Goal: Task Accomplishment & Management: Use online tool/utility

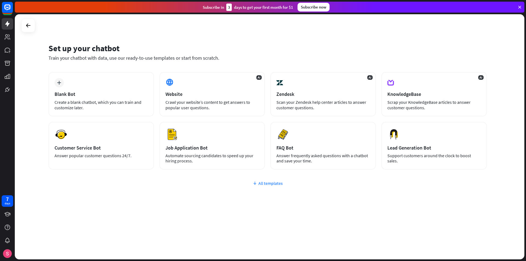
click at [259, 185] on div "All templates" at bounding box center [268, 183] width 439 height 5
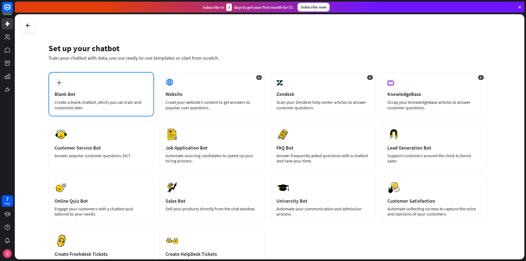
click at [84, 93] on div "Blank Bot" at bounding box center [101, 94] width 93 height 6
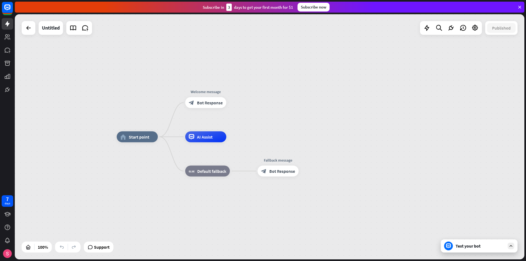
click at [470, 251] on div "Test your bot" at bounding box center [479, 246] width 77 height 13
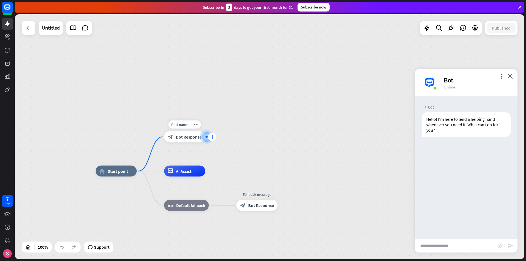
click at [212, 140] on div "plus" at bounding box center [212, 137] width 8 height 8
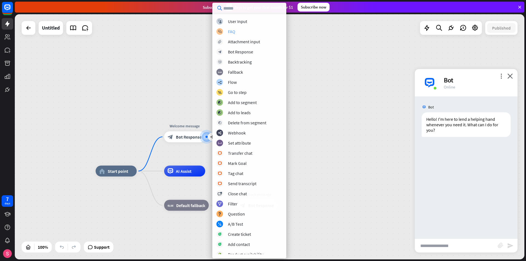
click at [235, 31] on div "FAQ" at bounding box center [231, 31] width 7 height 5
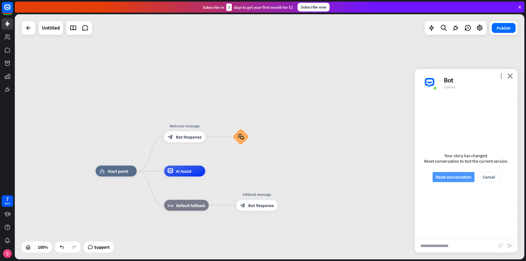
click at [464, 175] on button "Reset conversation" at bounding box center [454, 177] width 42 height 10
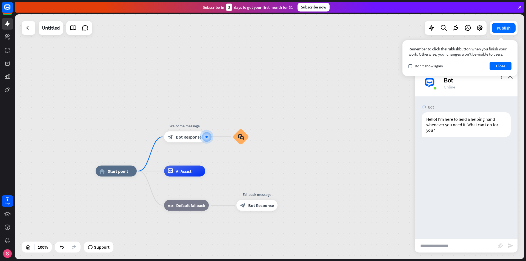
click at [436, 247] on input "text" at bounding box center [456, 246] width 83 height 14
type input "**"
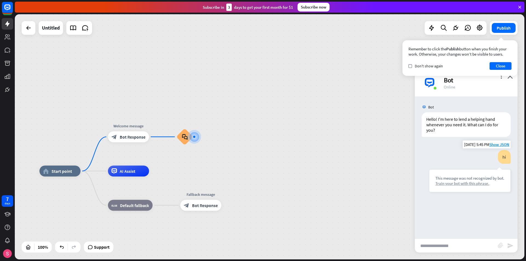
click at [462, 184] on div "Train your bot with this phrase." at bounding box center [470, 183] width 69 height 5
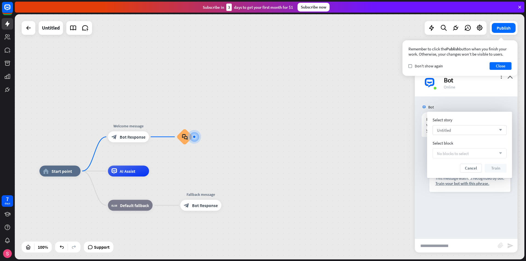
click at [460, 128] on div "Untitled arrow_down" at bounding box center [470, 130] width 74 height 10
click at [464, 145] on div "Untitled checked" at bounding box center [470, 144] width 70 height 11
click at [468, 154] on span "No blocks to select" at bounding box center [453, 153] width 32 height 5
click at [198, 136] on icon "plus" at bounding box center [200, 137] width 4 height 4
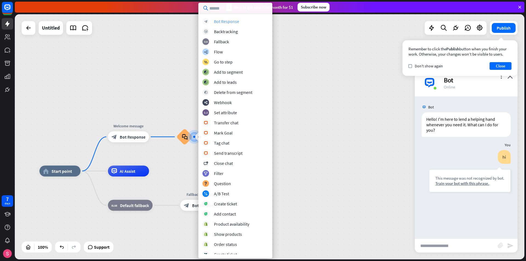
click at [227, 20] on div "Bot Response" at bounding box center [226, 21] width 25 height 5
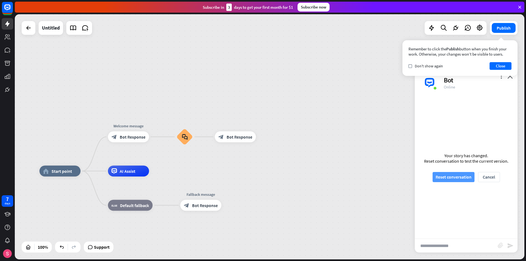
click at [463, 178] on button "Reset conversation" at bounding box center [454, 177] width 42 height 10
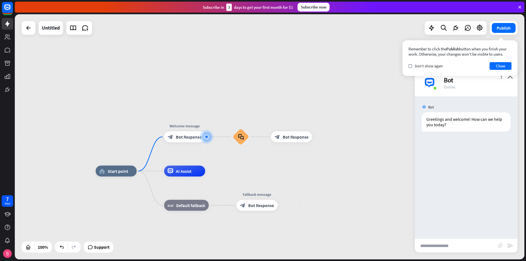
click at [447, 247] on input "text" at bounding box center [456, 246] width 83 height 14
type input "**"
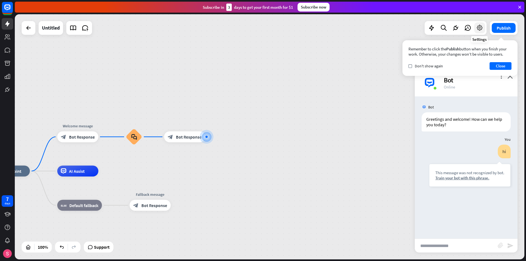
click at [484, 26] on div at bounding box center [480, 27] width 11 height 11
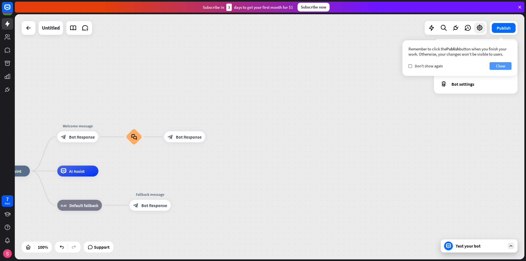
click at [499, 66] on button "Close" at bounding box center [501, 66] width 22 height 8
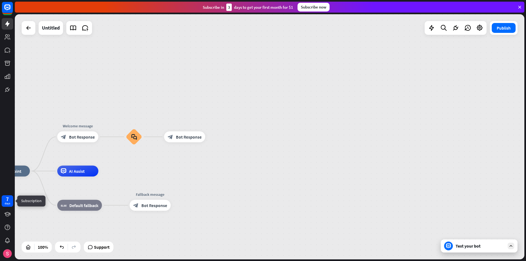
click at [9, 199] on div "7 days" at bounding box center [7, 201] width 5 height 9
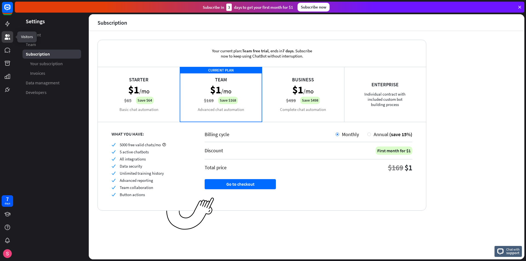
click at [9, 35] on icon at bounding box center [7, 36] width 5 height 5
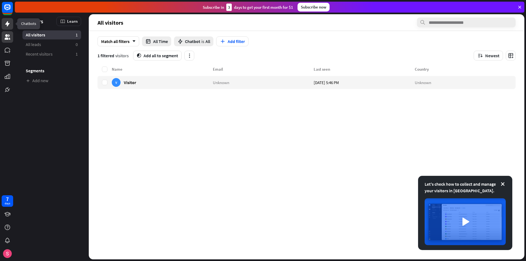
click at [8, 29] on link at bounding box center [8, 24] width 12 height 12
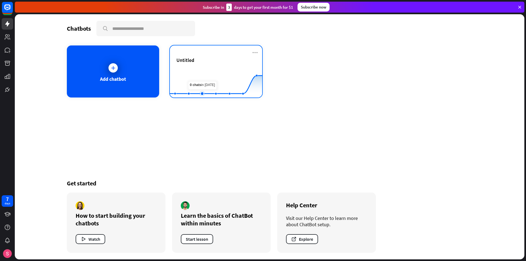
click at [200, 79] on rect at bounding box center [216, 84] width 92 height 34
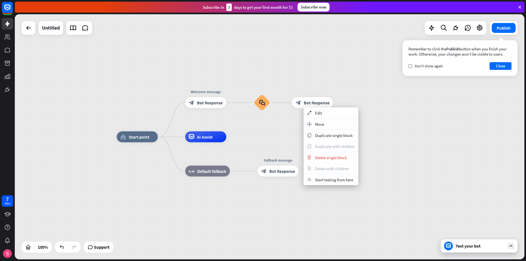
click at [503, 62] on div "Remember to click the Publish button when you finish your work. Otherwise, your…" at bounding box center [460, 58] width 115 height 36
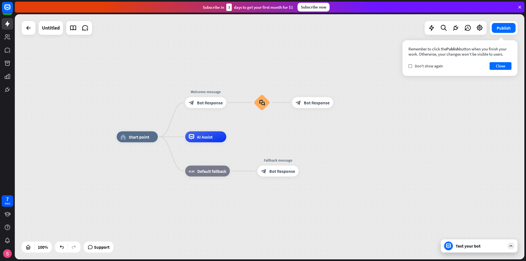
click at [506, 70] on div "Remember to click the Publish button when you finish your work. Otherwise, your…" at bounding box center [460, 58] width 115 height 36
click at [505, 66] on button "Close" at bounding box center [501, 66] width 22 height 8
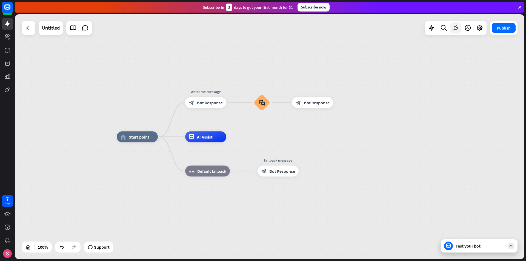
click at [457, 29] on icon at bounding box center [455, 27] width 7 height 7
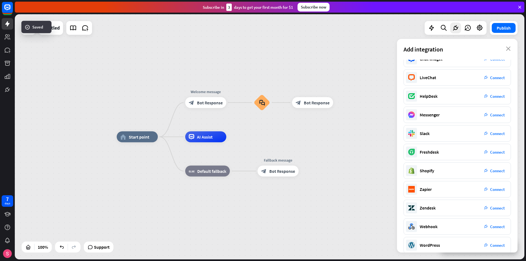
scroll to position [16, 0]
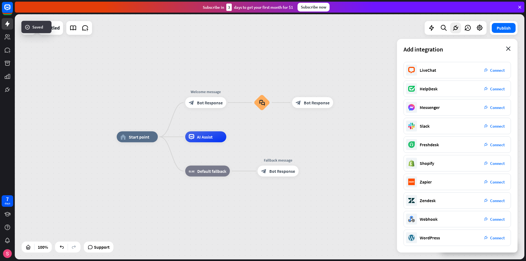
click at [509, 50] on icon "close" at bounding box center [508, 49] width 5 height 4
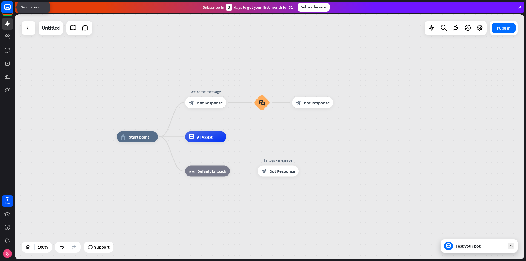
click at [5, 8] on rect at bounding box center [7, 7] width 12 height 12
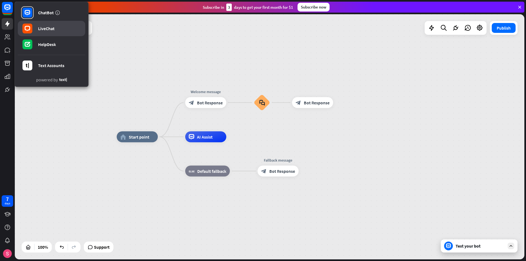
click at [34, 25] on link "LiveChat" at bounding box center [51, 28] width 67 height 15
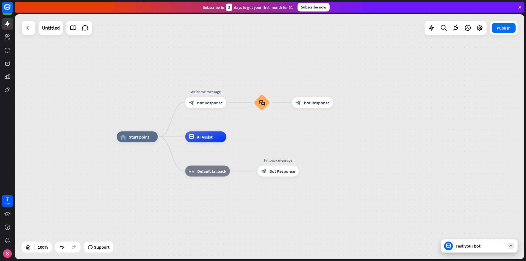
click at [16, 25] on div "home_2 Start point Welcome message block_bot_response Bot Response block_faq bl…" at bounding box center [270, 136] width 510 height 245
click at [23, 29] on div at bounding box center [28, 27] width 11 height 11
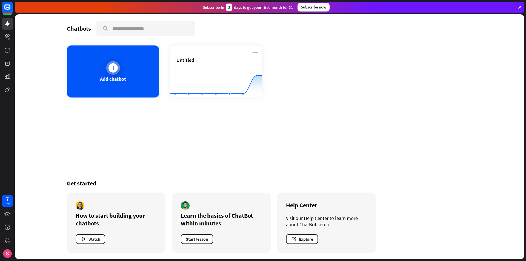
click at [103, 65] on div "Add chatbot" at bounding box center [113, 72] width 92 height 52
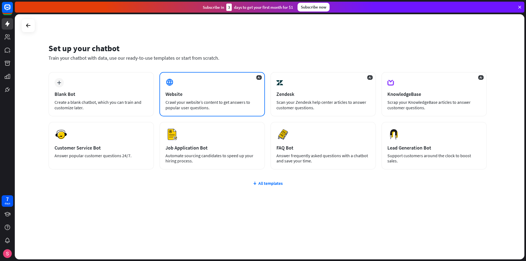
click at [203, 100] on div "Crawl your website’s content to get answers to popular user questions." at bounding box center [212, 105] width 93 height 11
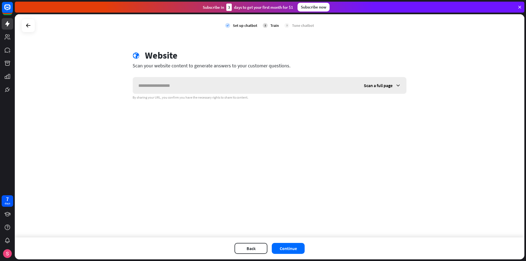
click at [211, 84] on input "text" at bounding box center [246, 85] width 226 height 16
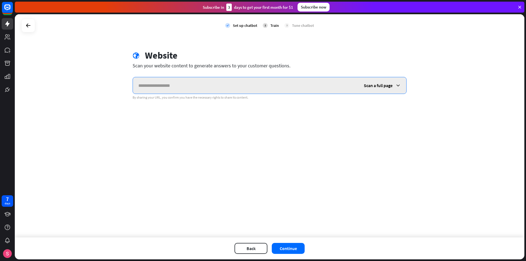
click at [244, 90] on input "text" at bounding box center [246, 85] width 226 height 16
paste input "**********"
type input "**********"
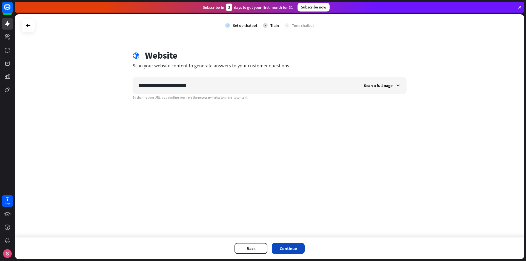
click at [283, 248] on button "Continue" at bounding box center [288, 248] width 33 height 11
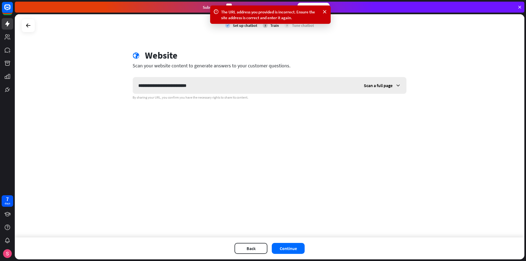
click at [397, 87] on icon at bounding box center [398, 85] width 5 height 5
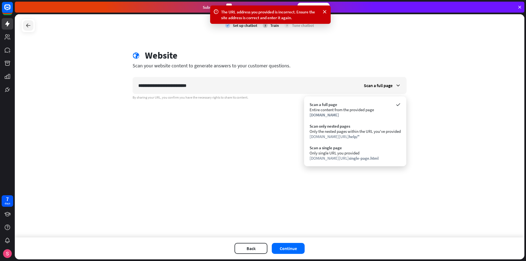
click at [32, 29] on div at bounding box center [28, 25] width 10 height 10
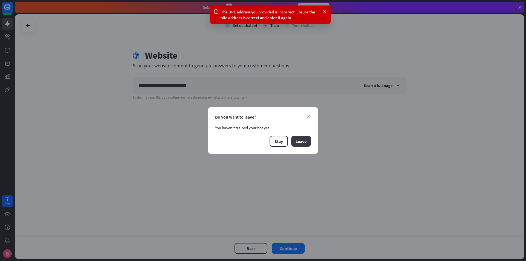
click at [299, 137] on button "Leave" at bounding box center [301, 141] width 20 height 11
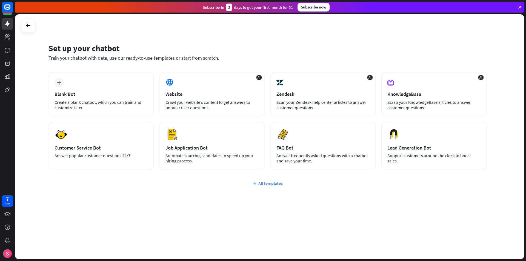
click at [265, 182] on div "All templates" at bounding box center [268, 183] width 439 height 5
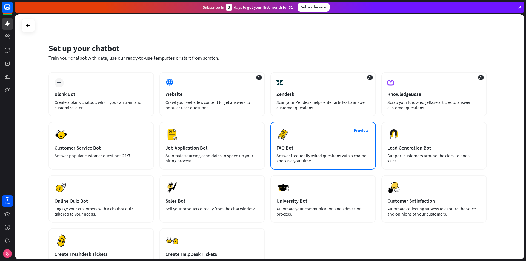
click at [281, 154] on div "Answer frequently asked questions with a chatbot and save your time." at bounding box center [323, 158] width 93 height 10
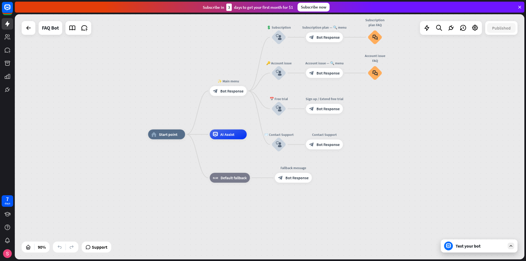
click at [511, 246] on icon at bounding box center [511, 246] width 5 height 5
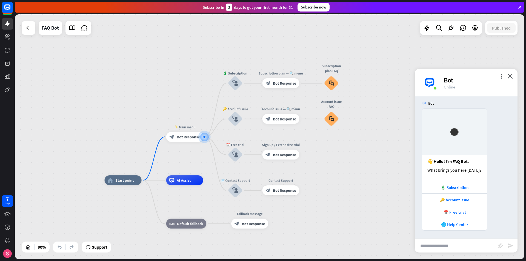
scroll to position [4, 0]
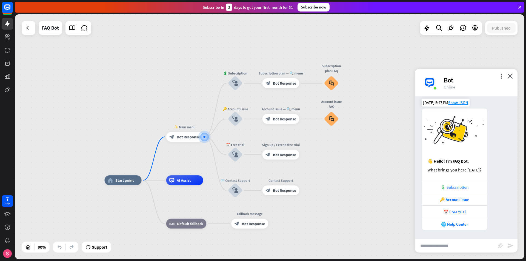
click at [461, 190] on div "💲 Subscription" at bounding box center [455, 187] width 60 height 5
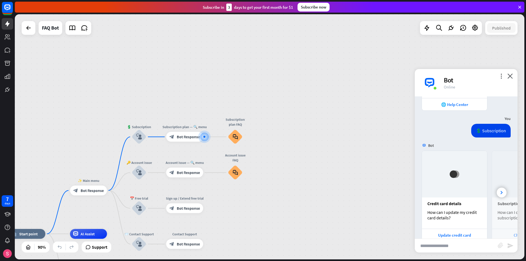
scroll to position [147, 0]
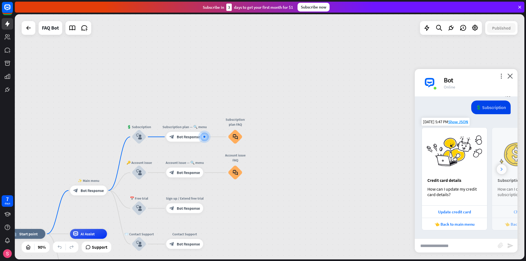
click at [499, 168] on div at bounding box center [502, 169] width 10 height 10
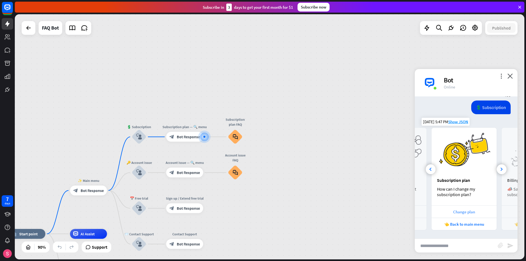
scroll to position [0, 61]
click at [510, 75] on icon "close" at bounding box center [510, 75] width 5 height 5
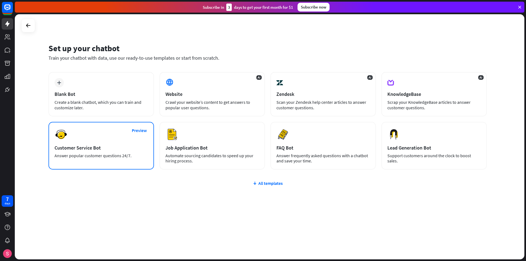
click at [122, 154] on div "Answer popular customer questions 24/7." at bounding box center [101, 155] width 93 height 5
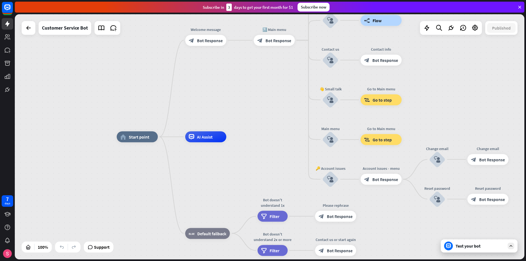
click at [484, 245] on div "Test your bot" at bounding box center [480, 245] width 49 height 5
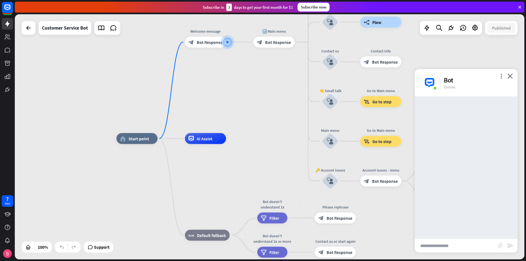
click at [466, 246] on input "text" at bounding box center [456, 246] width 83 height 14
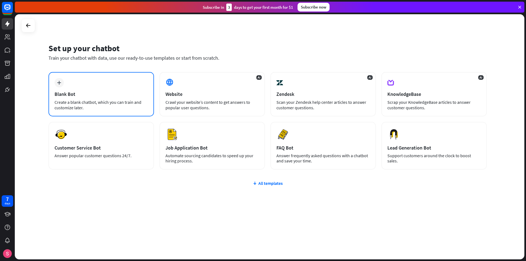
click at [103, 99] on div "plus Blank Bot Create a blank chatbot, which you can train and customize later." at bounding box center [102, 94] width 106 height 44
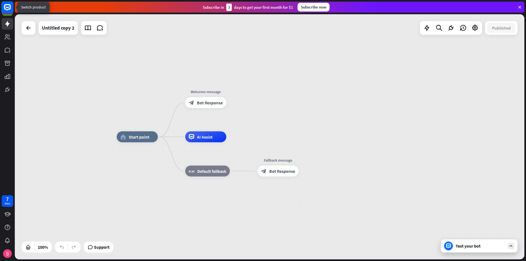
click at [8, 7] on icon at bounding box center [7, 7] width 3 height 1
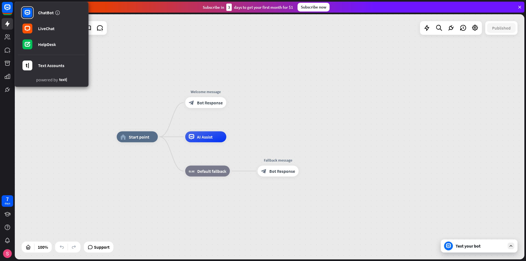
click at [69, 128] on div "home_2 Start point Welcome message block_bot_response Bot Response AI Assist bl…" at bounding box center [270, 136] width 510 height 245
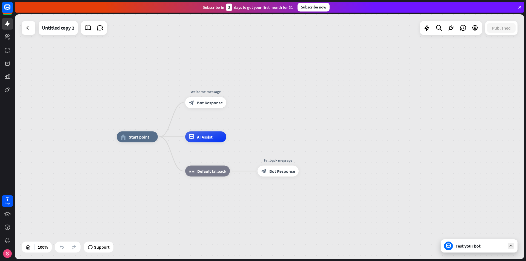
click at [465, 250] on div "Test your bot" at bounding box center [479, 246] width 77 height 13
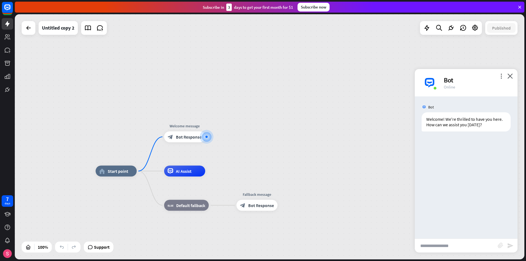
click at [465, 250] on input "text" at bounding box center [456, 246] width 83 height 14
type input "**"
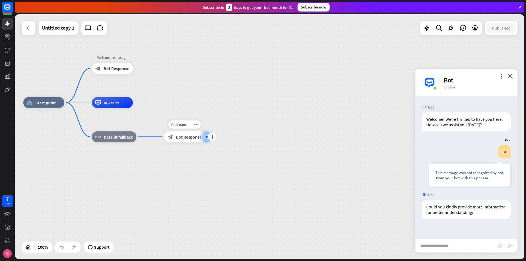
click at [212, 138] on icon "plus" at bounding box center [212, 137] width 4 height 4
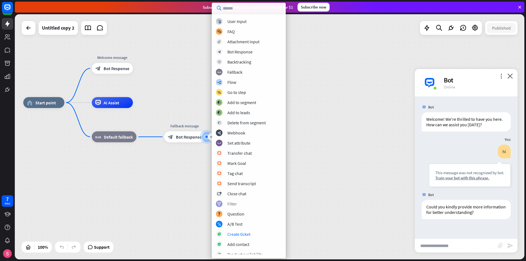
scroll to position [64, 0]
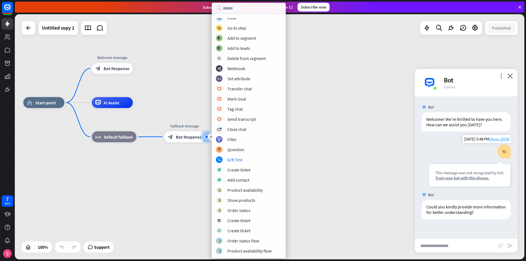
click at [499, 140] on span "Show JSON" at bounding box center [500, 139] width 20 height 5
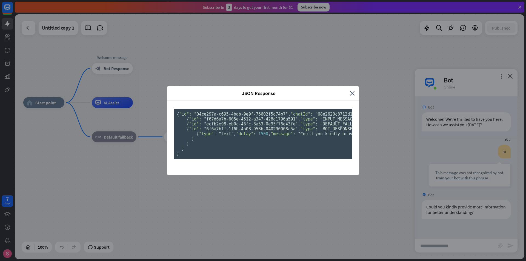
scroll to position [0, 0]
click at [352, 90] on icon "close" at bounding box center [352, 93] width 5 height 6
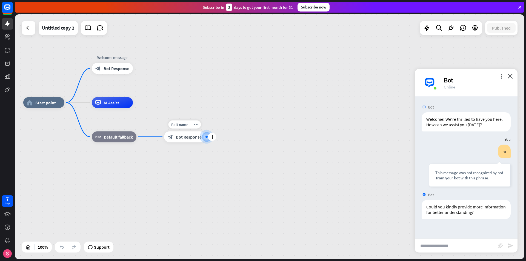
click at [210, 137] on div "plus" at bounding box center [212, 137] width 8 height 8
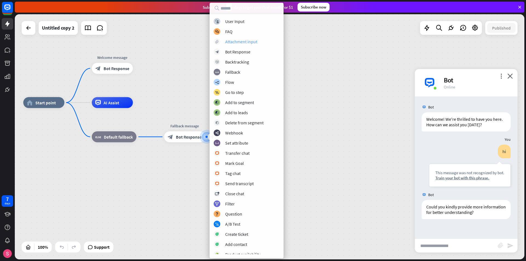
click at [234, 42] on div "Attachment input" at bounding box center [241, 41] width 32 height 5
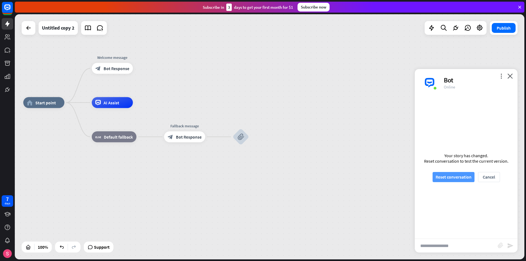
click at [446, 182] on button "Reset conversation" at bounding box center [454, 177] width 42 height 10
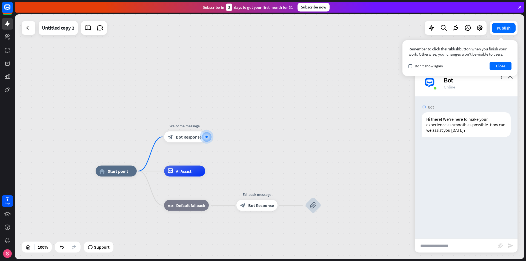
click at [444, 249] on input "text" at bounding box center [456, 246] width 83 height 14
type input "**"
